Goal: Information Seeking & Learning: Learn about a topic

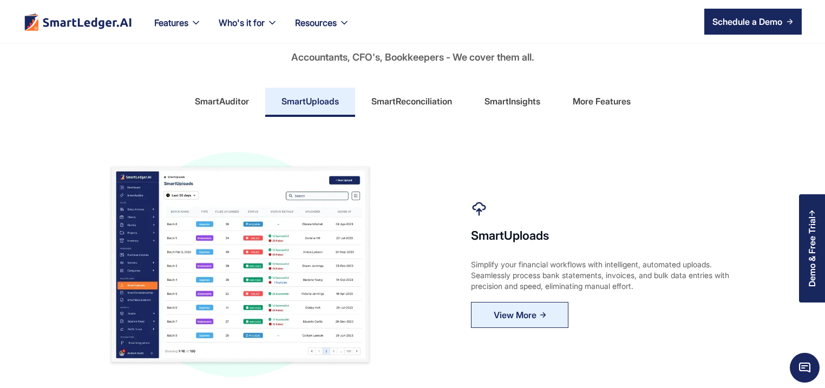
scroll to position [623, 0]
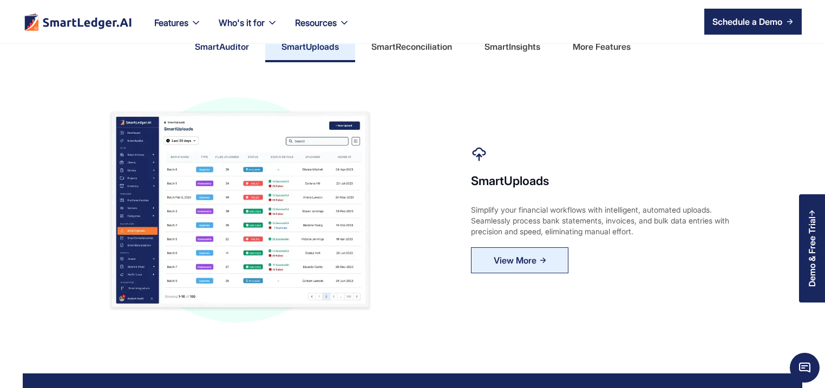
click at [220, 60] on link "SmartAuditor" at bounding box center [222, 47] width 87 height 29
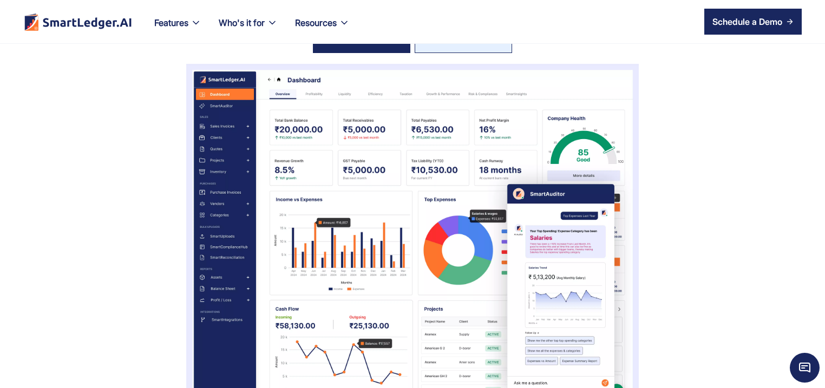
scroll to position [0, 0]
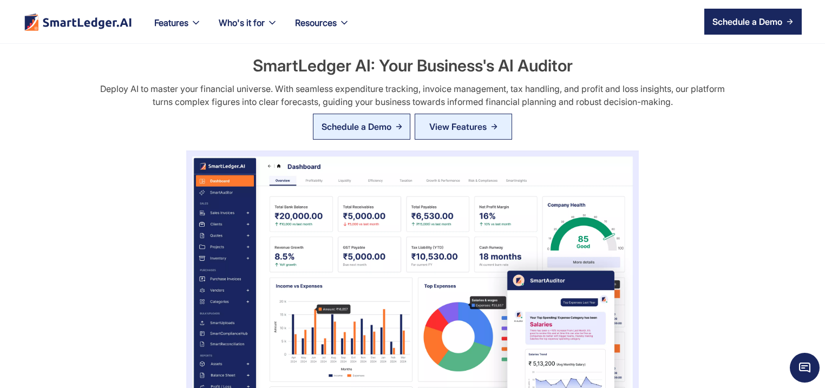
click at [380, 130] on div "Schedule a Demo" at bounding box center [356, 126] width 70 height 13
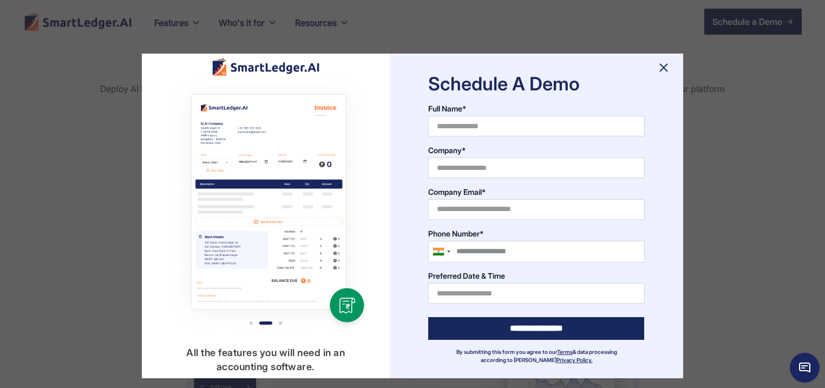
click at [658, 70] on img at bounding box center [663, 67] width 17 height 17
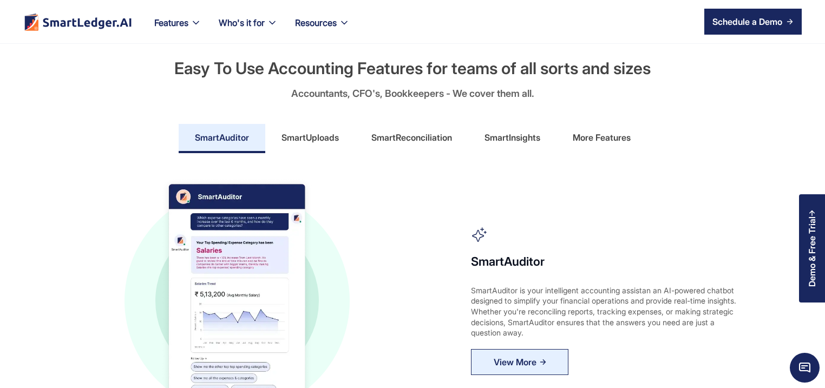
scroll to position [571, 0]
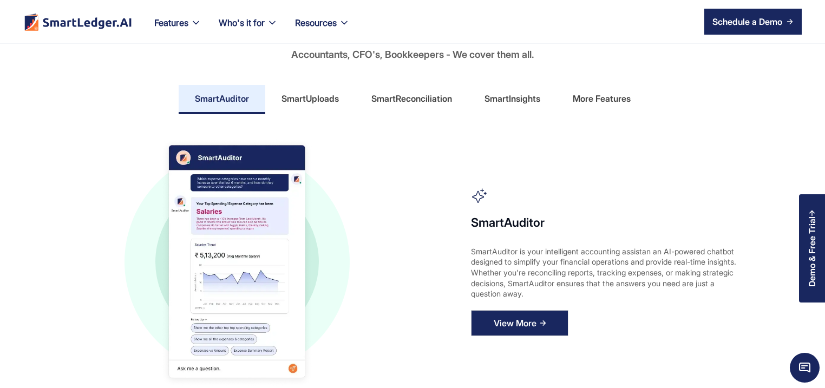
click at [541, 322] on img at bounding box center [542, 323] width 6 height 6
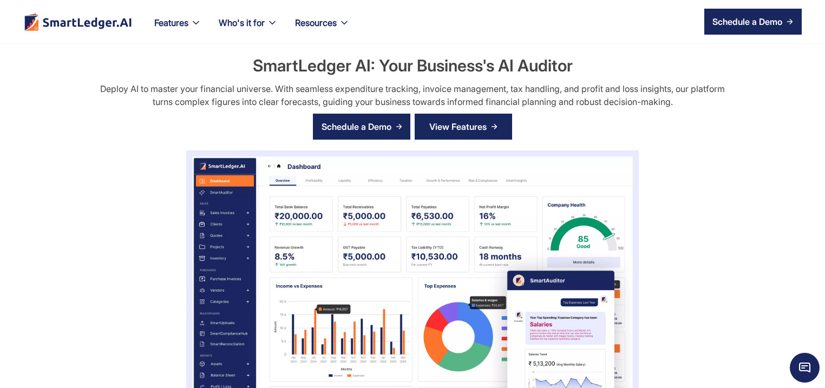
click at [458, 128] on div "View Features" at bounding box center [457, 126] width 57 height 17
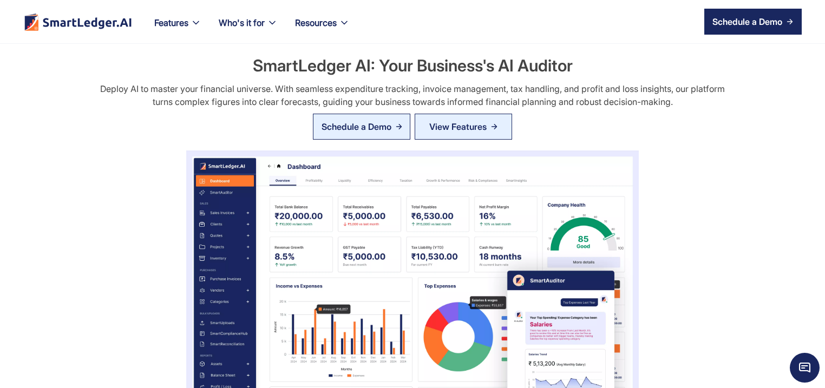
click at [337, 122] on div "Schedule a Demo" at bounding box center [356, 126] width 70 height 13
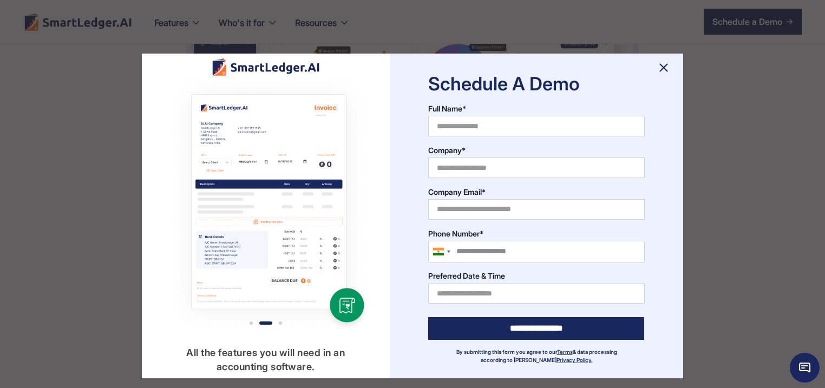
scroll to position [260, 0]
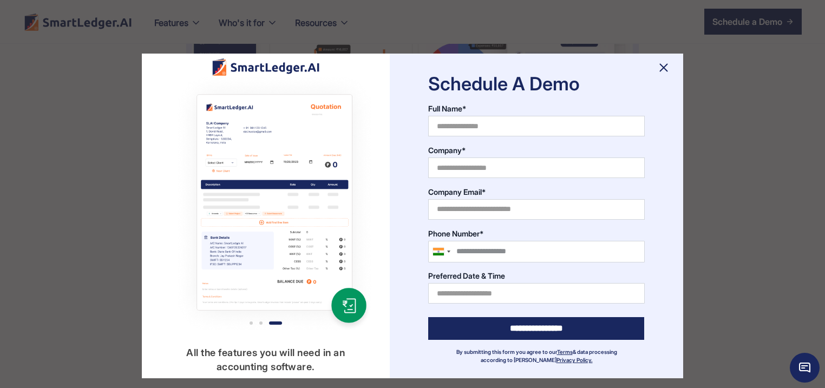
click at [669, 67] on img at bounding box center [663, 67] width 17 height 17
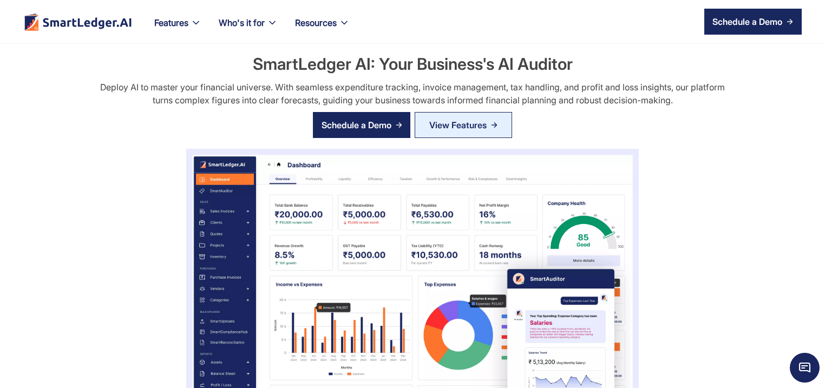
scroll to position [0, 0]
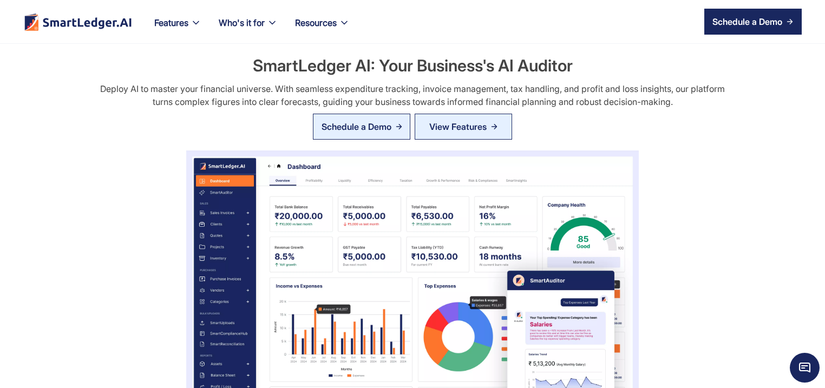
click at [368, 134] on link "Schedule a Demo" at bounding box center [361, 127] width 97 height 26
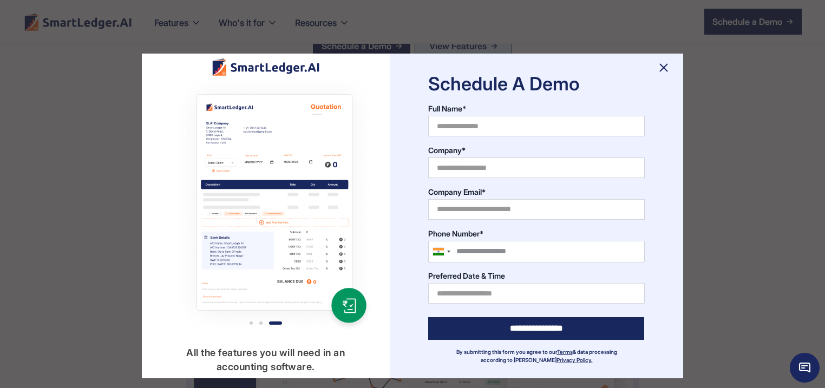
scroll to position [156, 0]
click at [662, 71] on img at bounding box center [663, 67] width 17 height 17
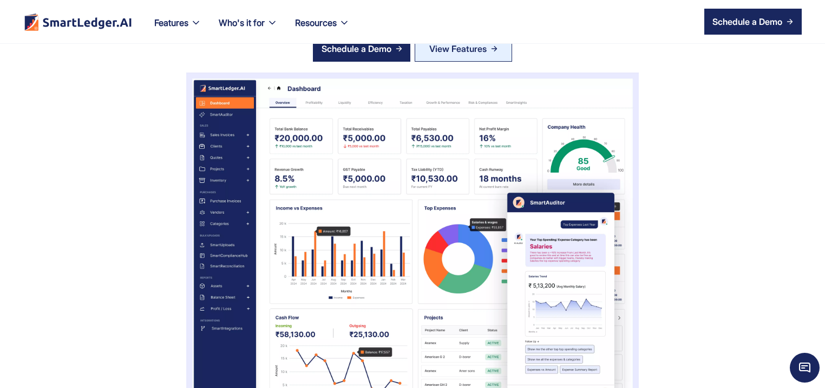
scroll to position [0, 0]
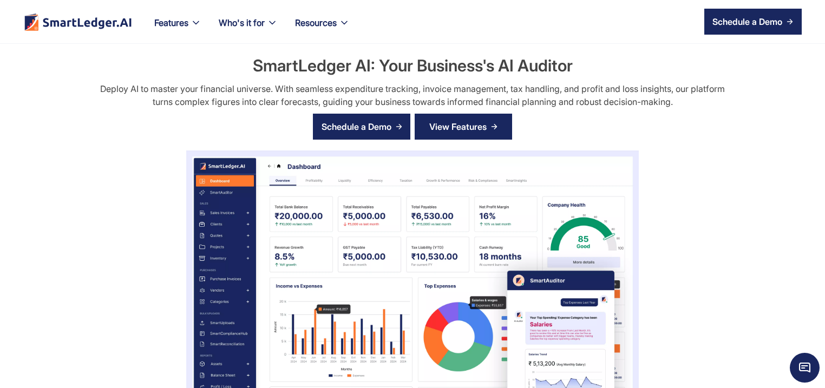
click at [454, 115] on link "View Features" at bounding box center [462, 127] width 97 height 26
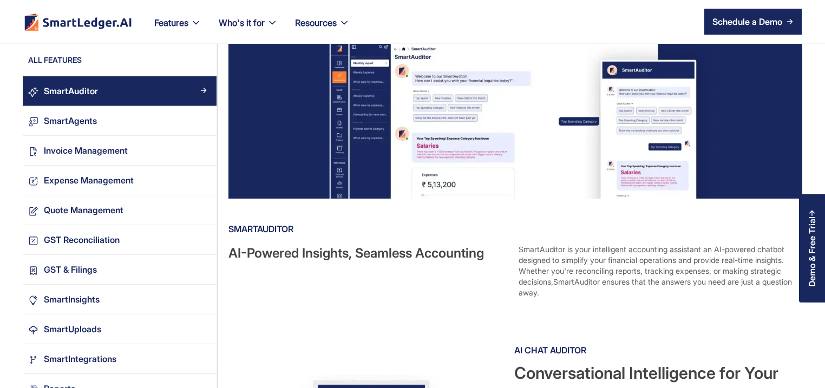
scroll to position [208, 0]
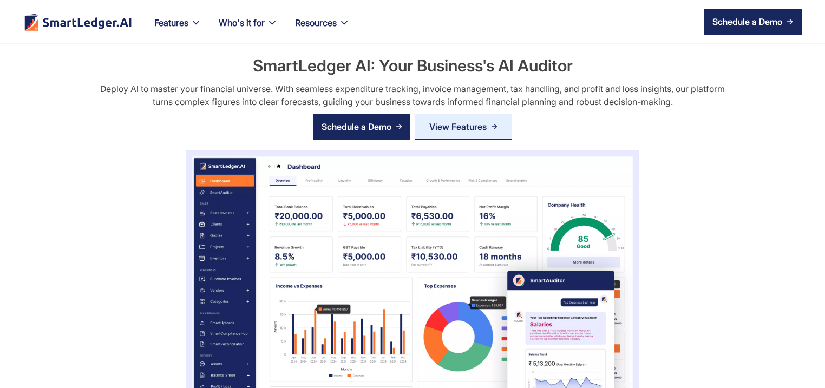
click at [417, 281] on div "SmartLedger AI: Your Business's AI Auditor Deploy AI to master your financial u…" at bounding box center [412, 279] width 779 height 451
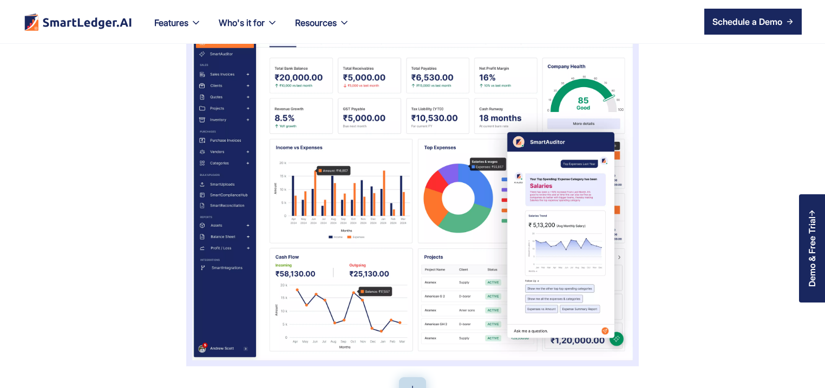
scroll to position [208, 0]
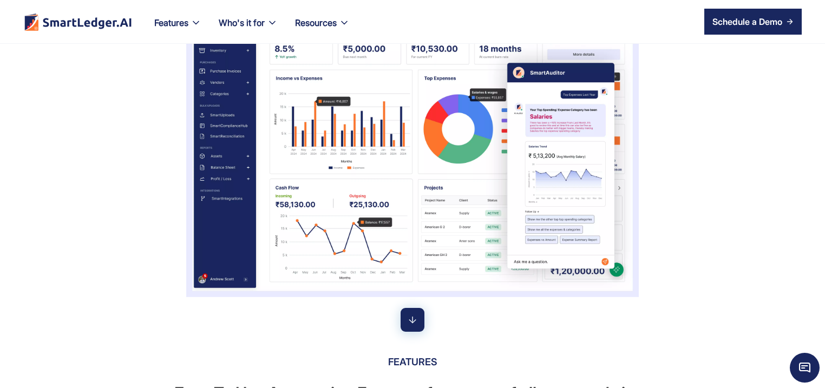
drag, startPoint x: 413, startPoint y: 322, endPoint x: 412, endPoint y: 315, distance: 7.7
click at [413, 323] on img at bounding box center [412, 319] width 13 height 13
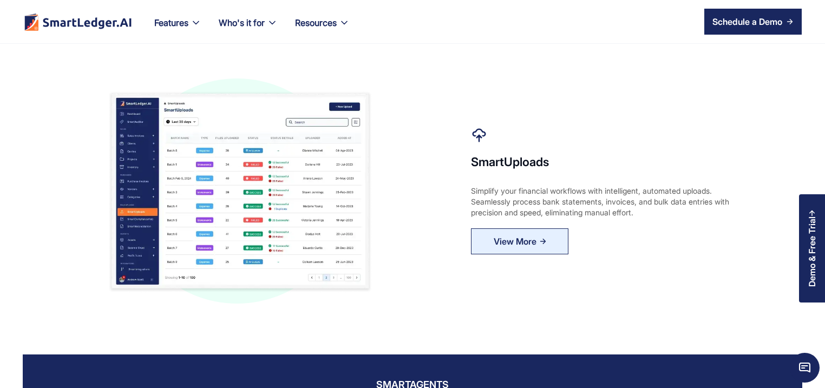
scroll to position [645, 0]
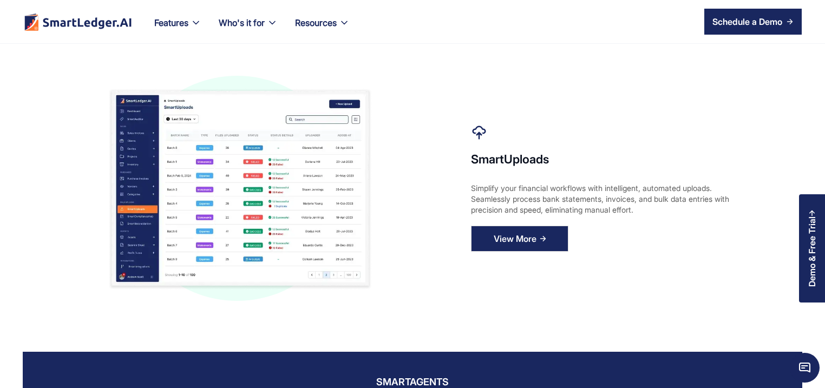
click at [546, 237] on link "View More" at bounding box center [519, 239] width 97 height 26
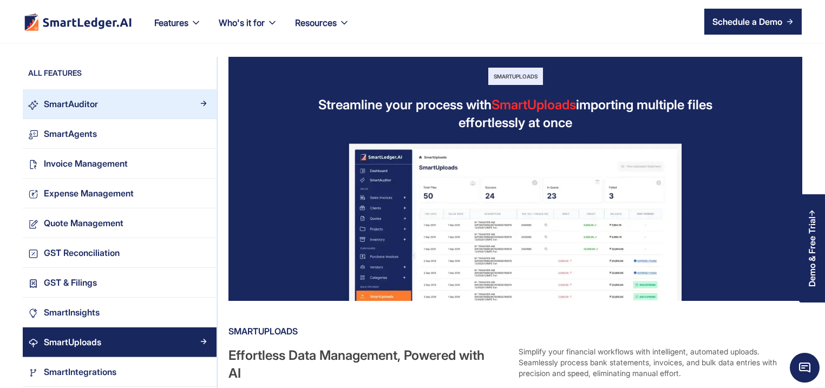
click at [55, 107] on div "SmartAuditor" at bounding box center [71, 104] width 54 height 15
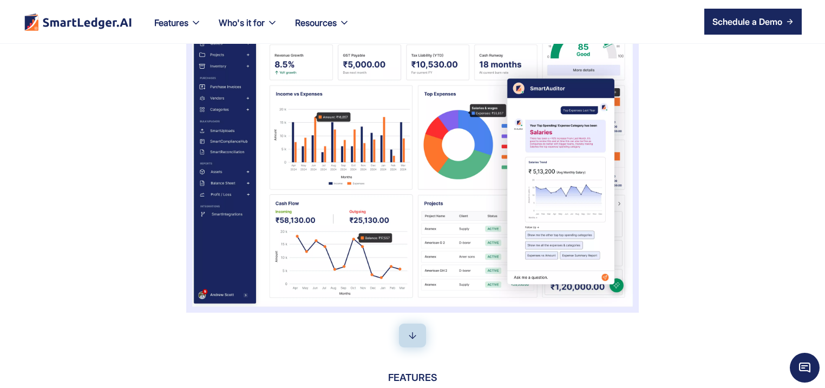
scroll to position [260, 0]
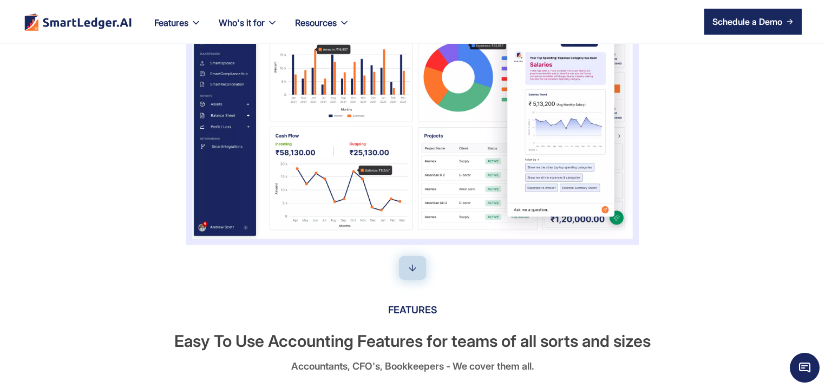
click at [432, 189] on div "SmartLedger AI: Your Business's AI Auditor Deploy AI to master your financial u…" at bounding box center [412, 19] width 779 height 451
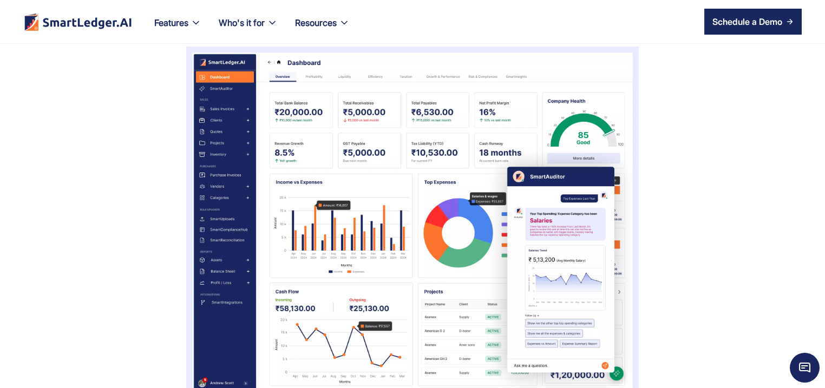
scroll to position [0, 0]
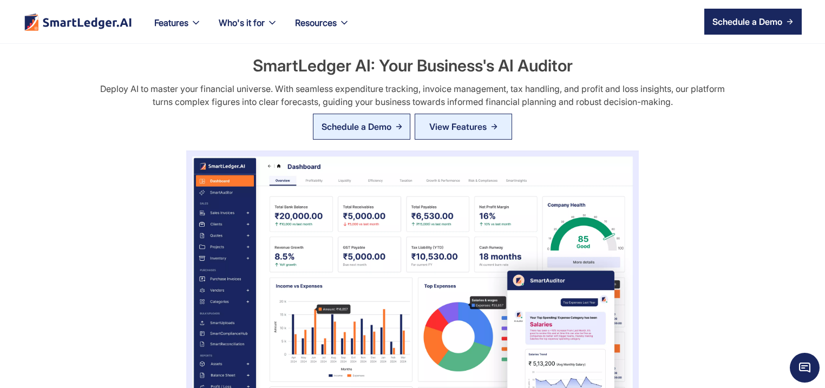
click at [369, 132] on div "Schedule a Demo" at bounding box center [356, 126] width 70 height 13
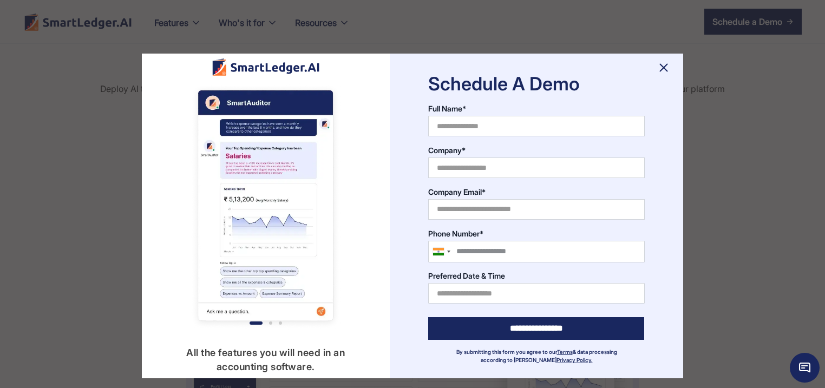
click at [660, 71] on img at bounding box center [663, 67] width 17 height 17
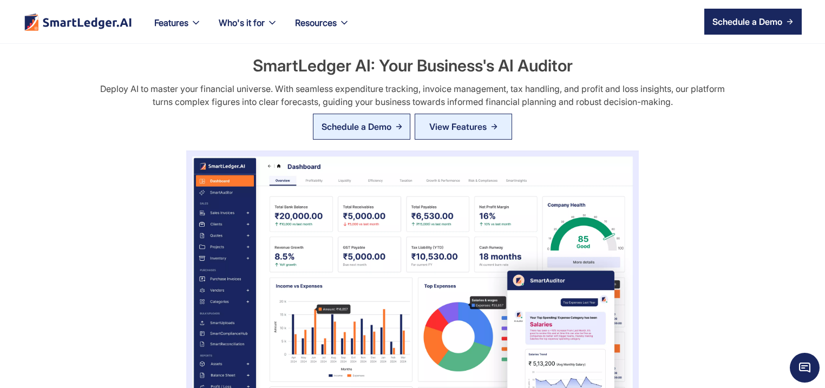
click at [357, 124] on div "Schedule a Demo" at bounding box center [356, 126] width 70 height 13
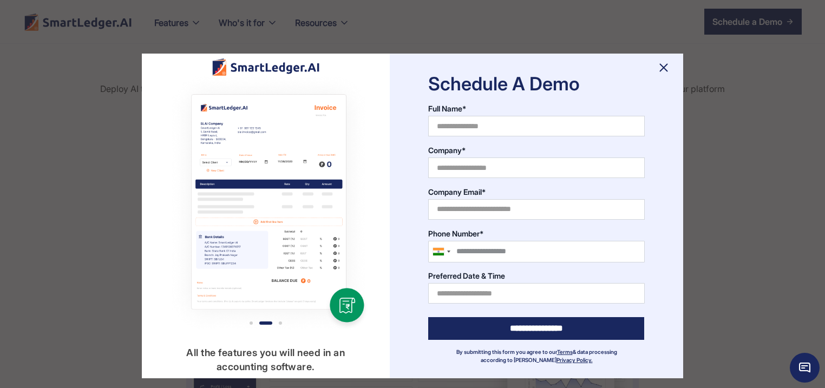
click at [665, 74] on img at bounding box center [663, 67] width 17 height 17
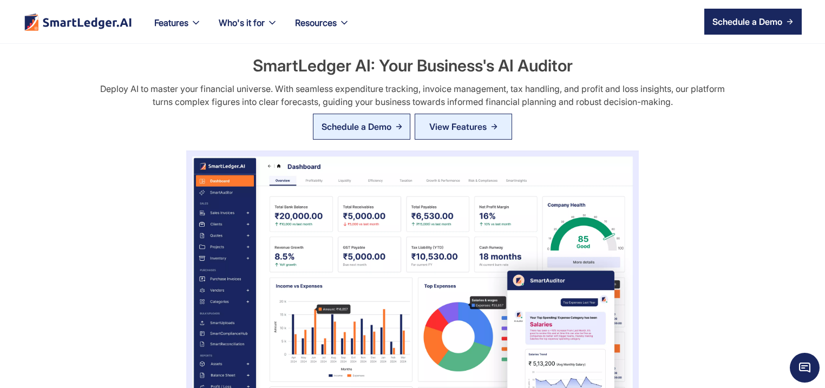
click at [327, 121] on div "Schedule a Demo" at bounding box center [356, 126] width 70 height 13
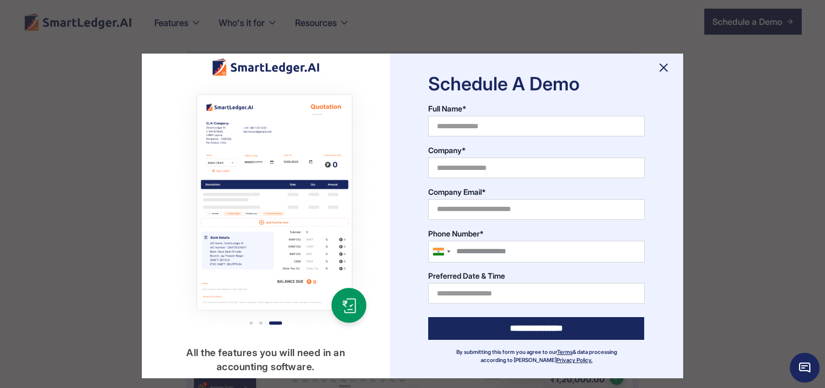
scroll to position [208, 0]
click at [669, 58] on div "Schedule A Demo Full Name* Company* Company Email* Phone Number* United States …" at bounding box center [536, 216] width 293 height 325
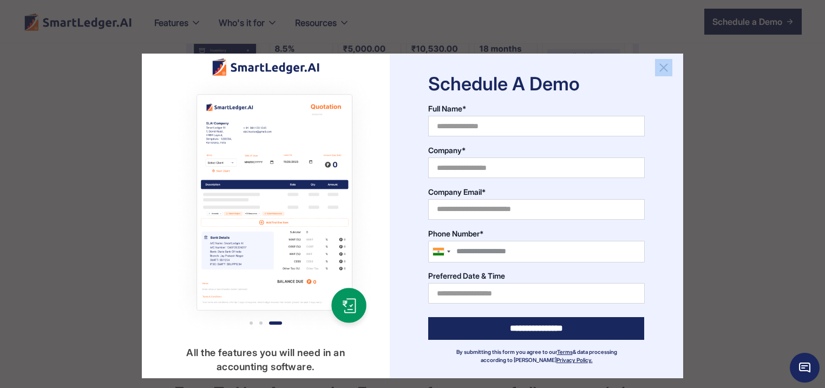
click at [661, 66] on img at bounding box center [663, 67] width 17 height 17
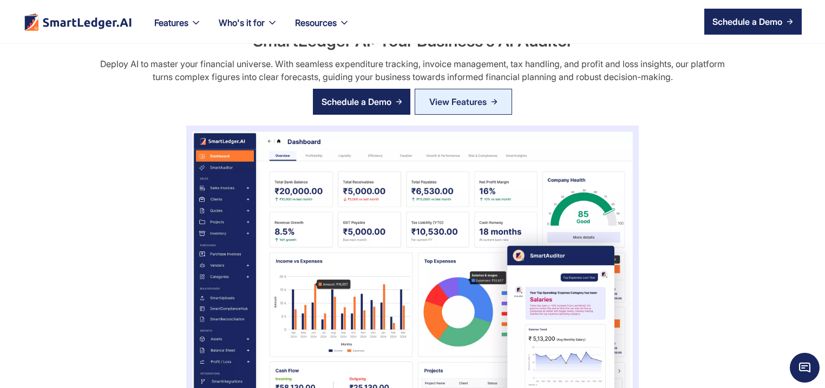
scroll to position [0, 0]
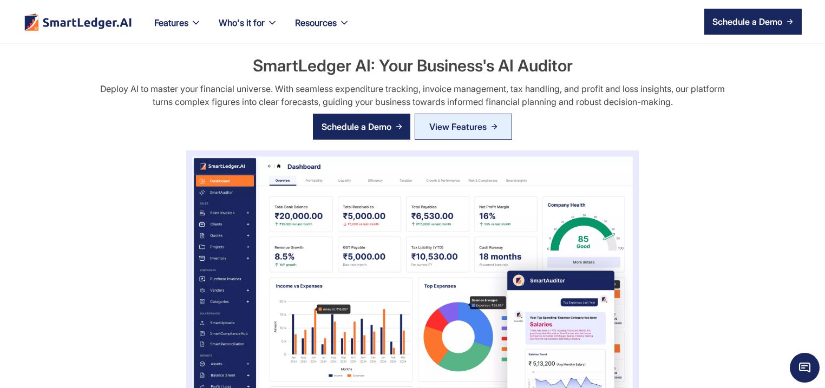
click at [493, 258] on div "SmartLedger AI: Your Business's AI Auditor Deploy AI to master your financial u…" at bounding box center [412, 279] width 779 height 451
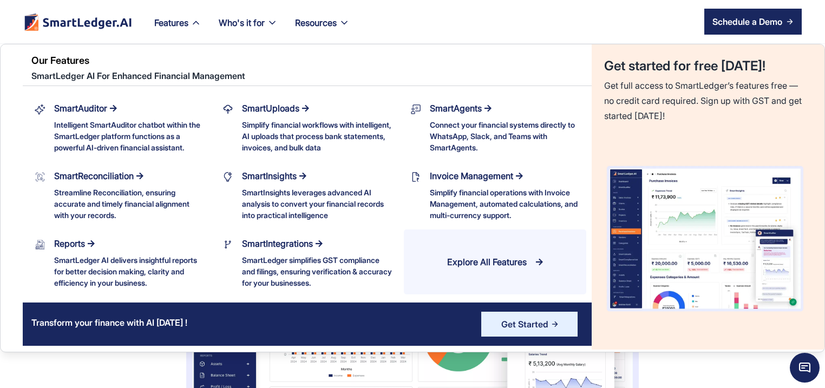
click at [184, 31] on div "Features" at bounding box center [178, 29] width 64 height 28
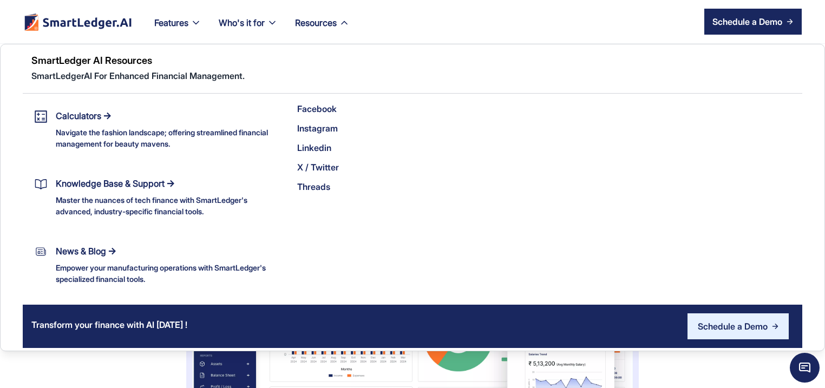
click at [337, 26] on div "Resources" at bounding box center [316, 22] width 42 height 15
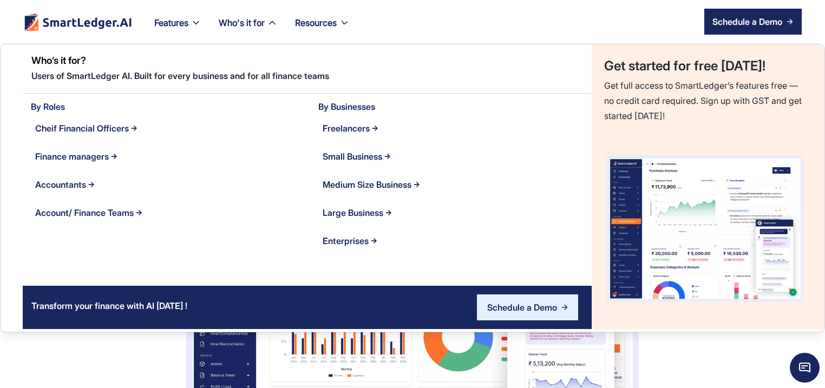
click at [264, 28] on div "Who's it for" at bounding box center [242, 22] width 46 height 15
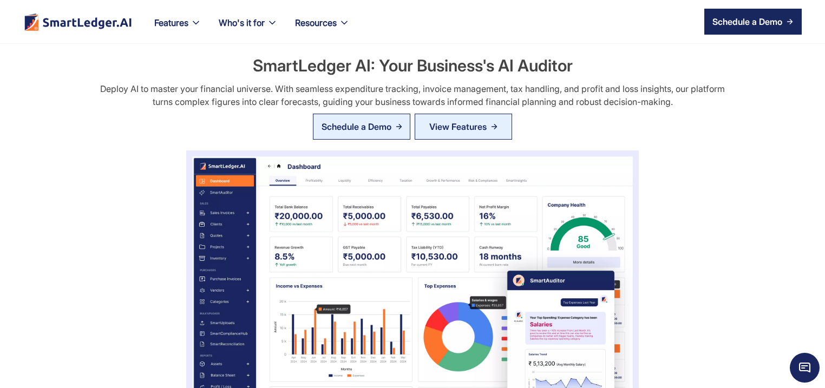
click at [358, 122] on div "Schedule a Demo" at bounding box center [356, 126] width 70 height 13
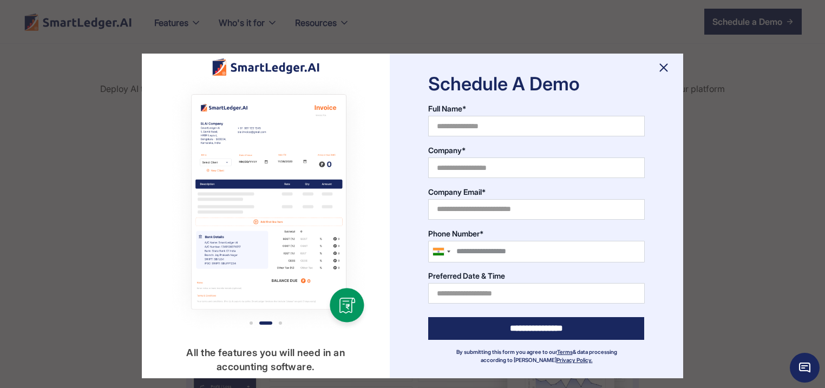
click at [73, 144] on div at bounding box center [412, 216] width 825 height 388
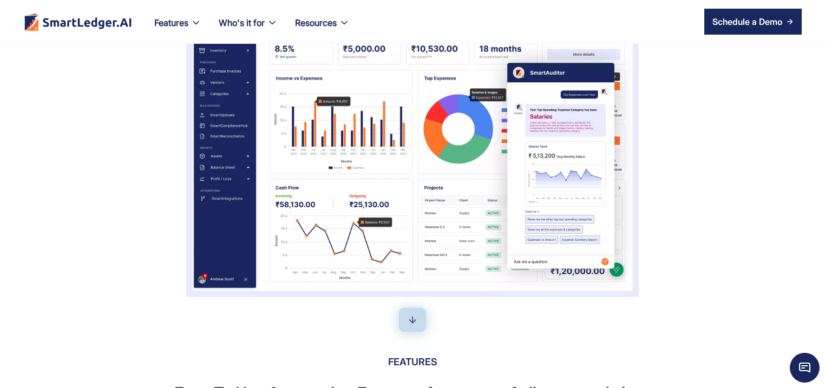
scroll to position [364, 0]
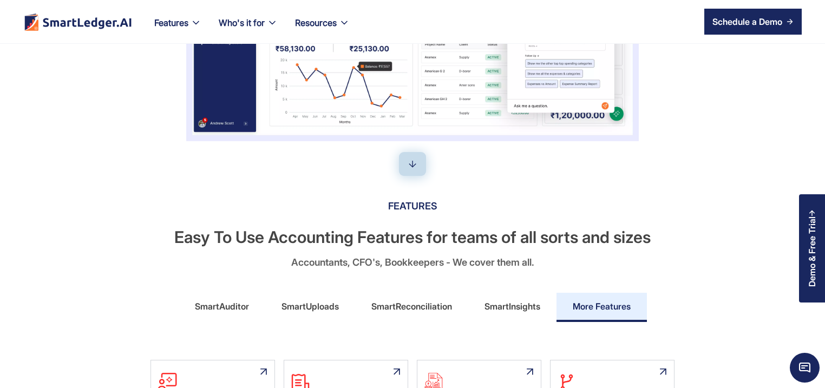
click at [226, 308] on div "SmartAuditor" at bounding box center [222, 306] width 54 height 17
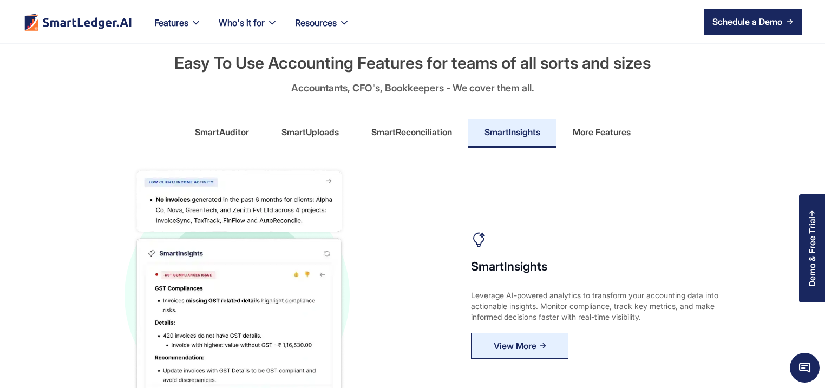
scroll to position [519, 0]
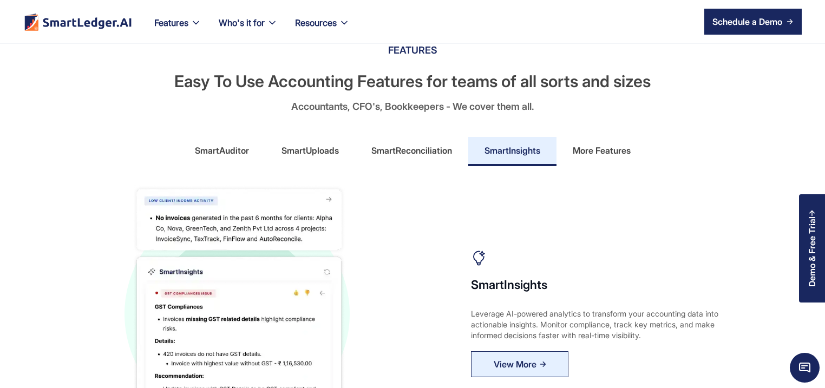
click at [212, 147] on div "SmartAuditor" at bounding box center [222, 150] width 54 height 17
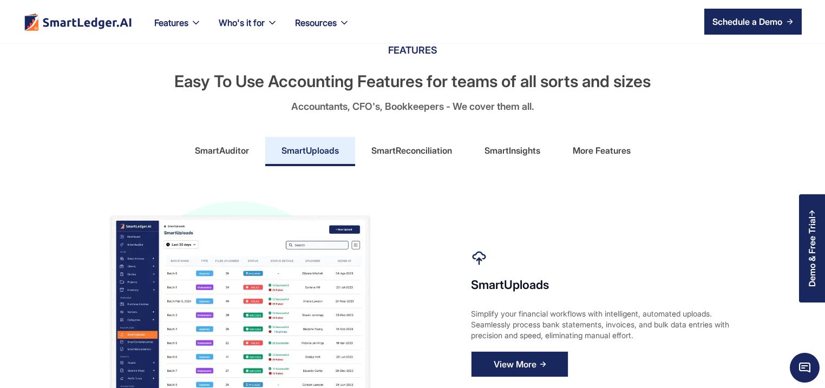
click at [499, 359] on div "View More" at bounding box center [514, 363] width 43 height 17
click at [243, 163] on link "SmartAuditor" at bounding box center [222, 151] width 87 height 29
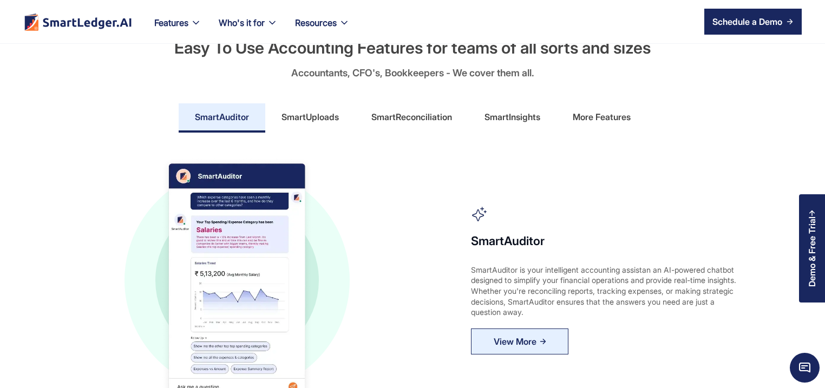
scroll to position [571, 0]
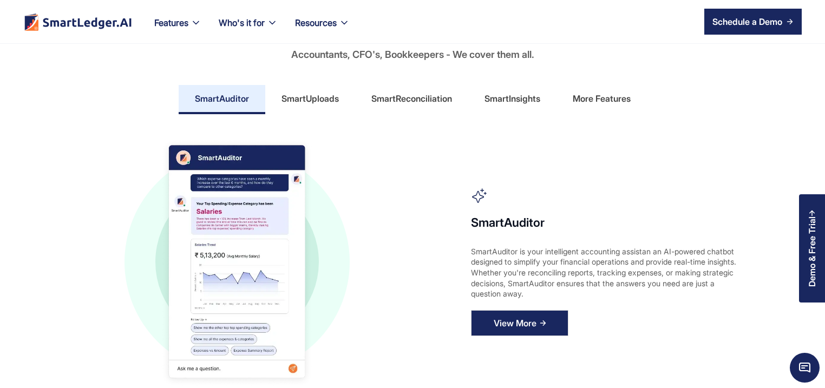
click at [519, 315] on div "View More" at bounding box center [514, 322] width 43 height 17
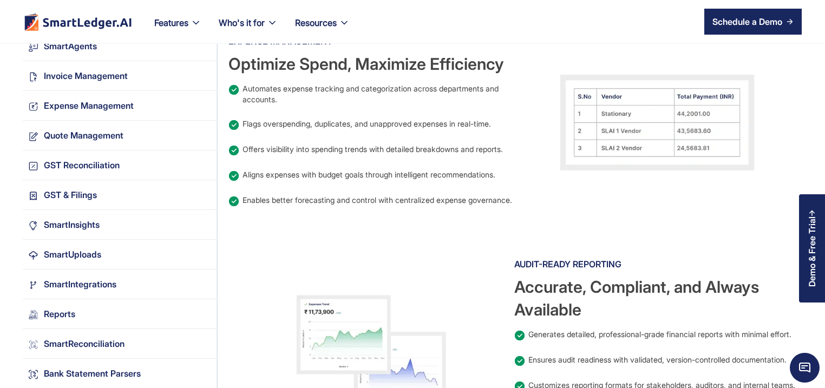
scroll to position [1091, 0]
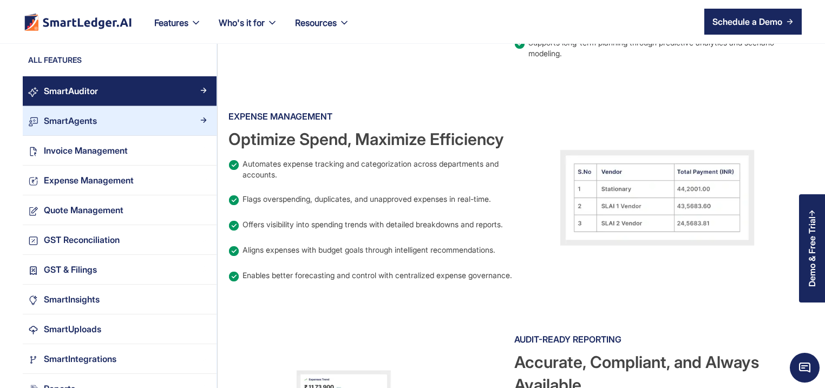
click at [131, 128] on link "SmartAgents" at bounding box center [120, 121] width 194 height 30
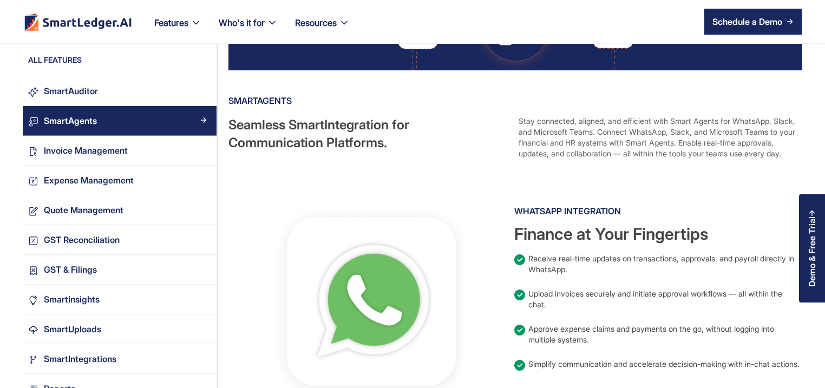
scroll to position [312, 0]
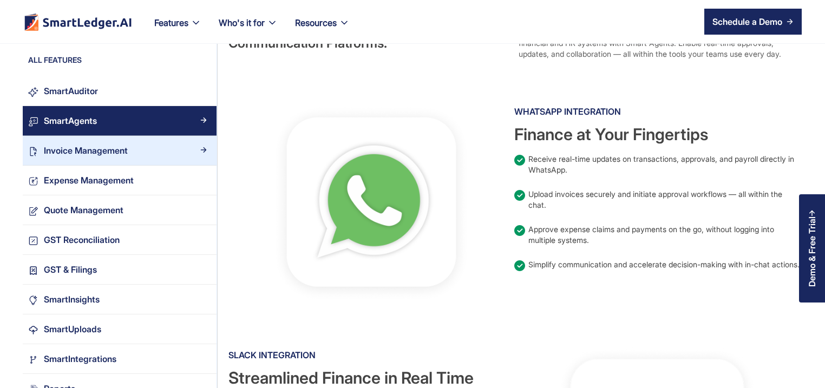
click at [56, 150] on div "Invoice Management" at bounding box center [86, 150] width 84 height 15
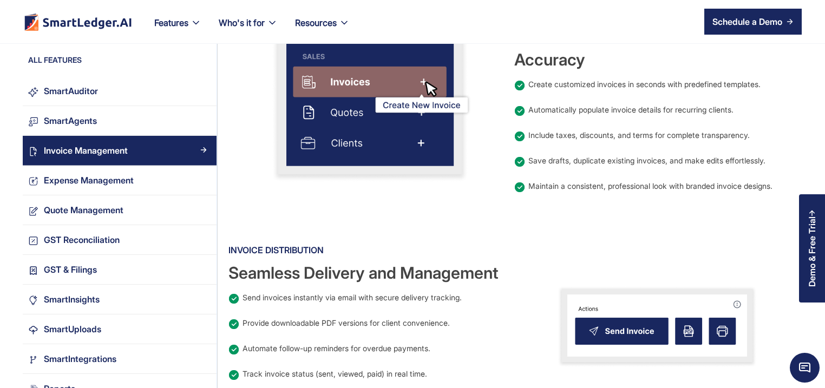
scroll to position [416, 0]
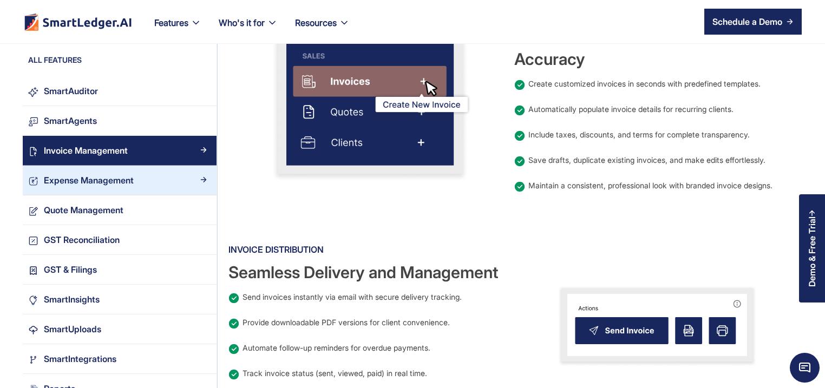
click at [111, 183] on div "Expense Management" at bounding box center [89, 180] width 90 height 15
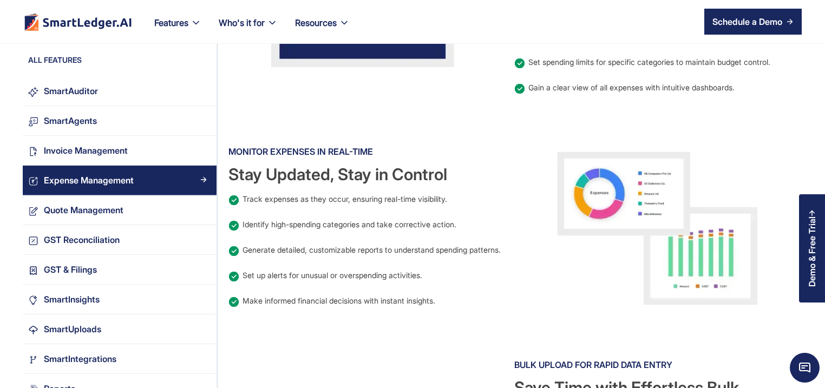
scroll to position [519, 0]
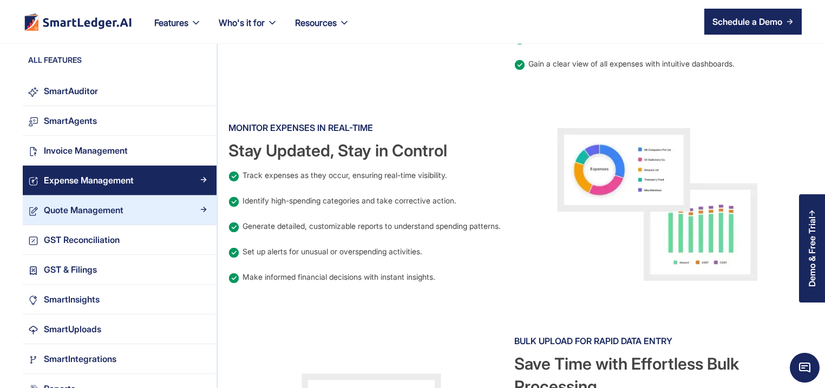
click at [107, 210] on div "Quote Management" at bounding box center [84, 210] width 80 height 15
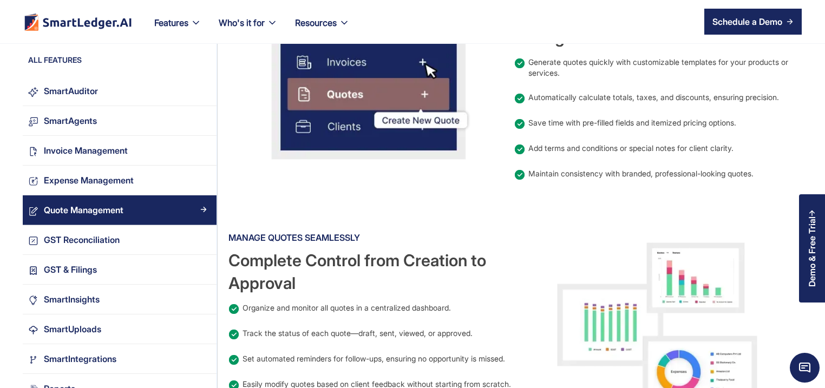
scroll to position [467, 0]
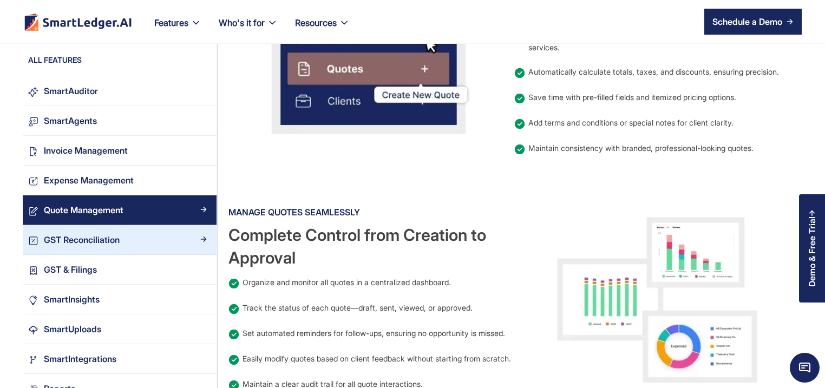
click at [115, 243] on div "GST Reconciliation" at bounding box center [82, 240] width 76 height 15
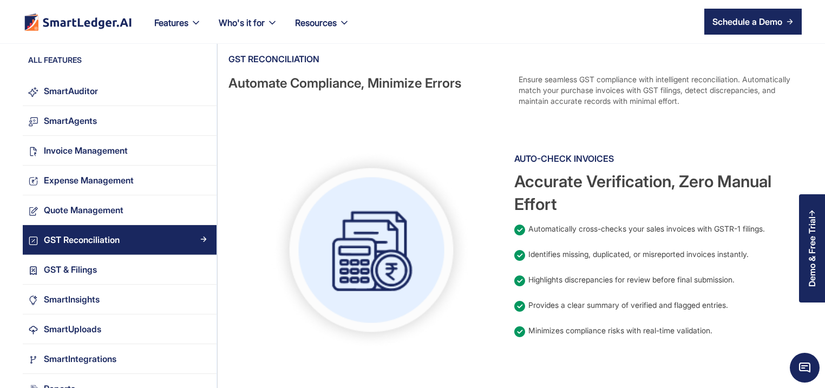
scroll to position [364, 0]
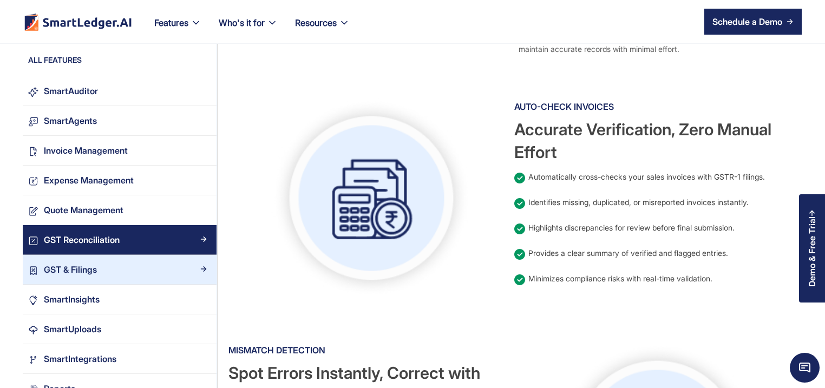
click at [132, 275] on div "GST & Filings" at bounding box center [124, 269] width 173 height 15
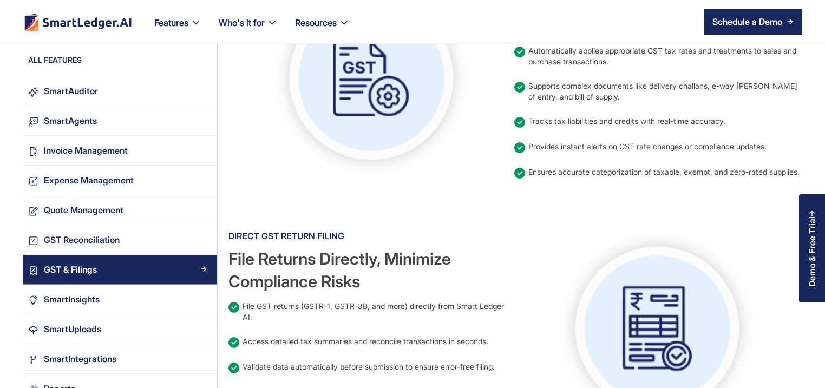
scroll to position [519, 0]
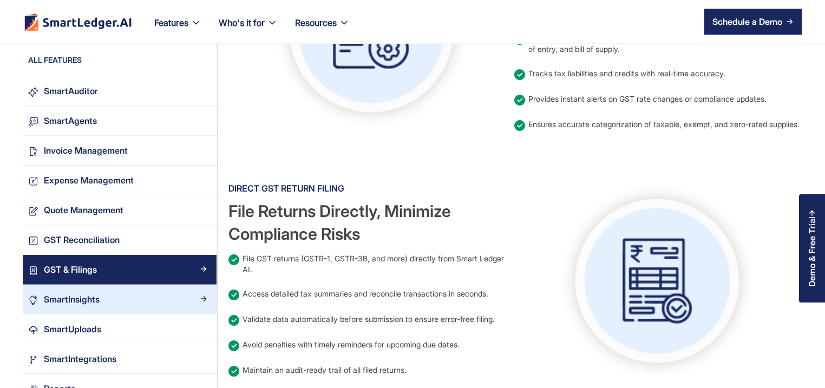
click at [110, 304] on div "SmartInsights" at bounding box center [124, 299] width 173 height 15
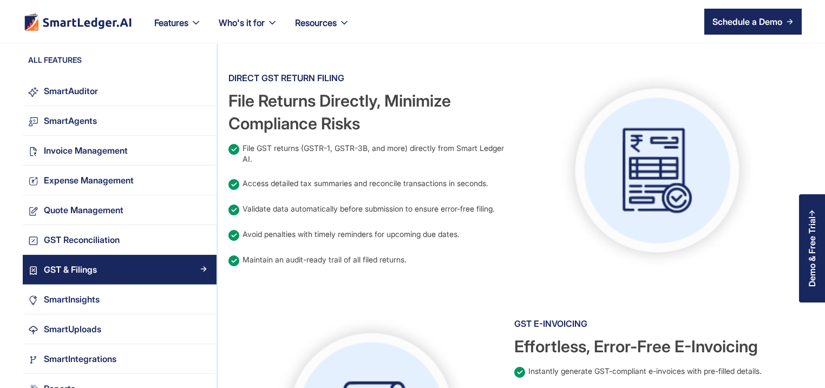
scroll to position [675, 0]
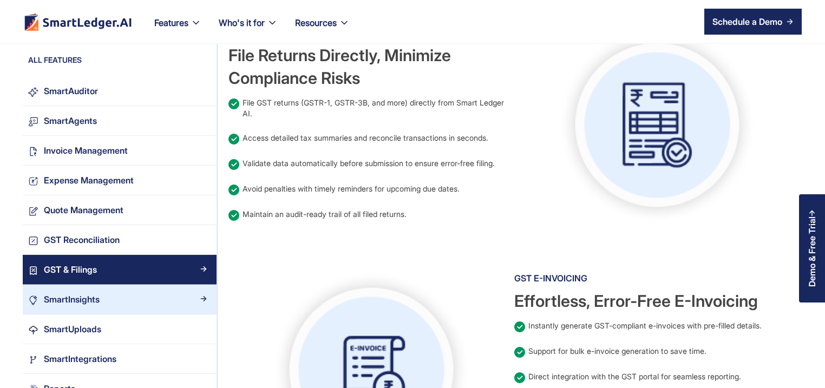
click at [109, 291] on link "SmartInsights" at bounding box center [120, 300] width 194 height 30
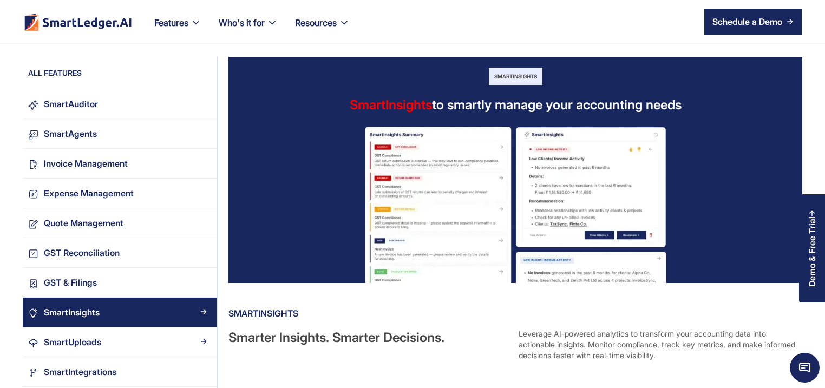
scroll to position [104, 0]
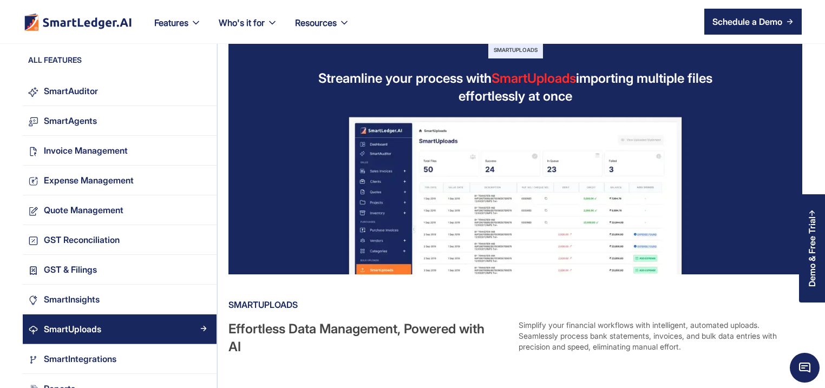
scroll to position [52, 0]
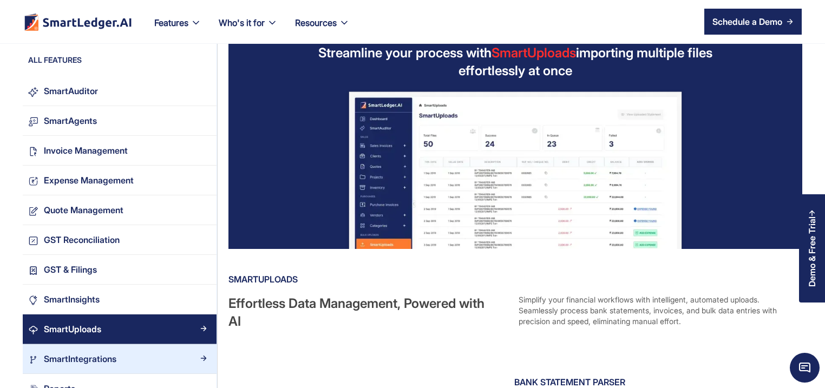
click at [104, 352] on div "SmartIntegrations" at bounding box center [80, 359] width 73 height 15
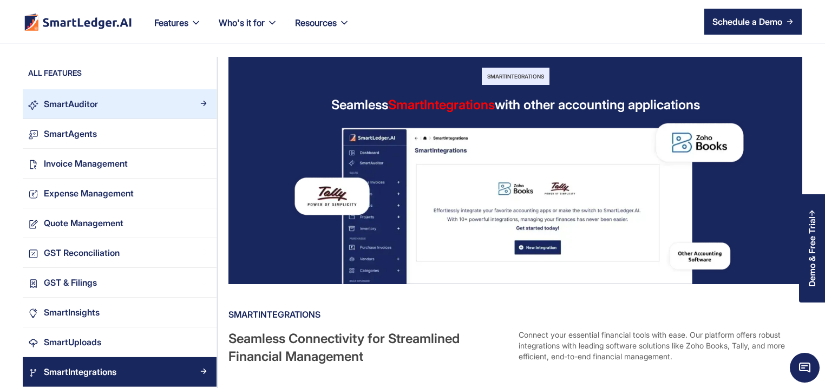
click at [118, 115] on link "SmartAuditor" at bounding box center [120, 104] width 194 height 30
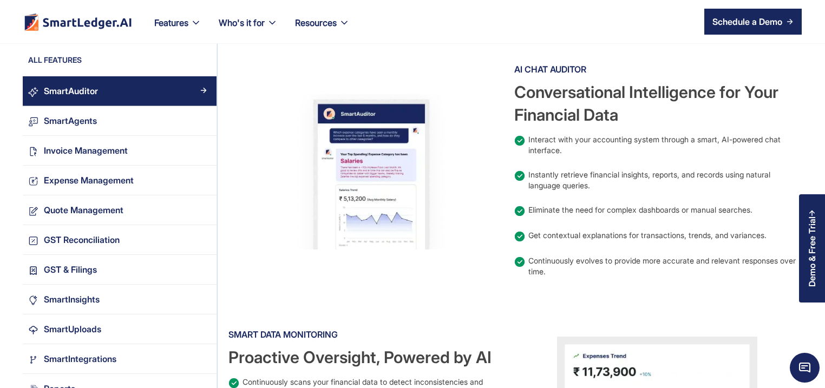
scroll to position [364, 0]
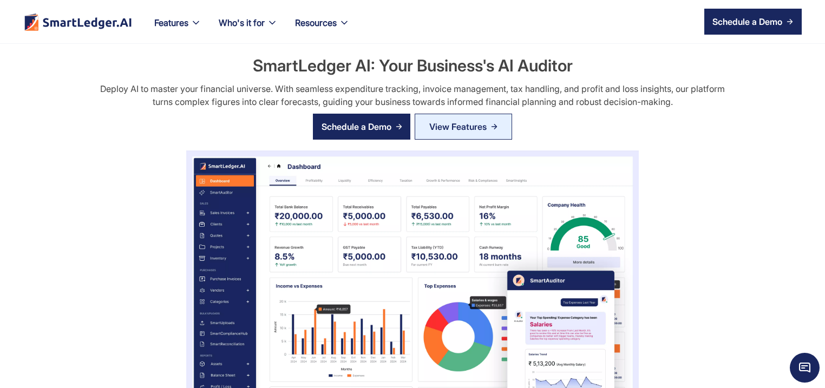
scroll to position [208, 0]
